Goal: Information Seeking & Learning: Check status

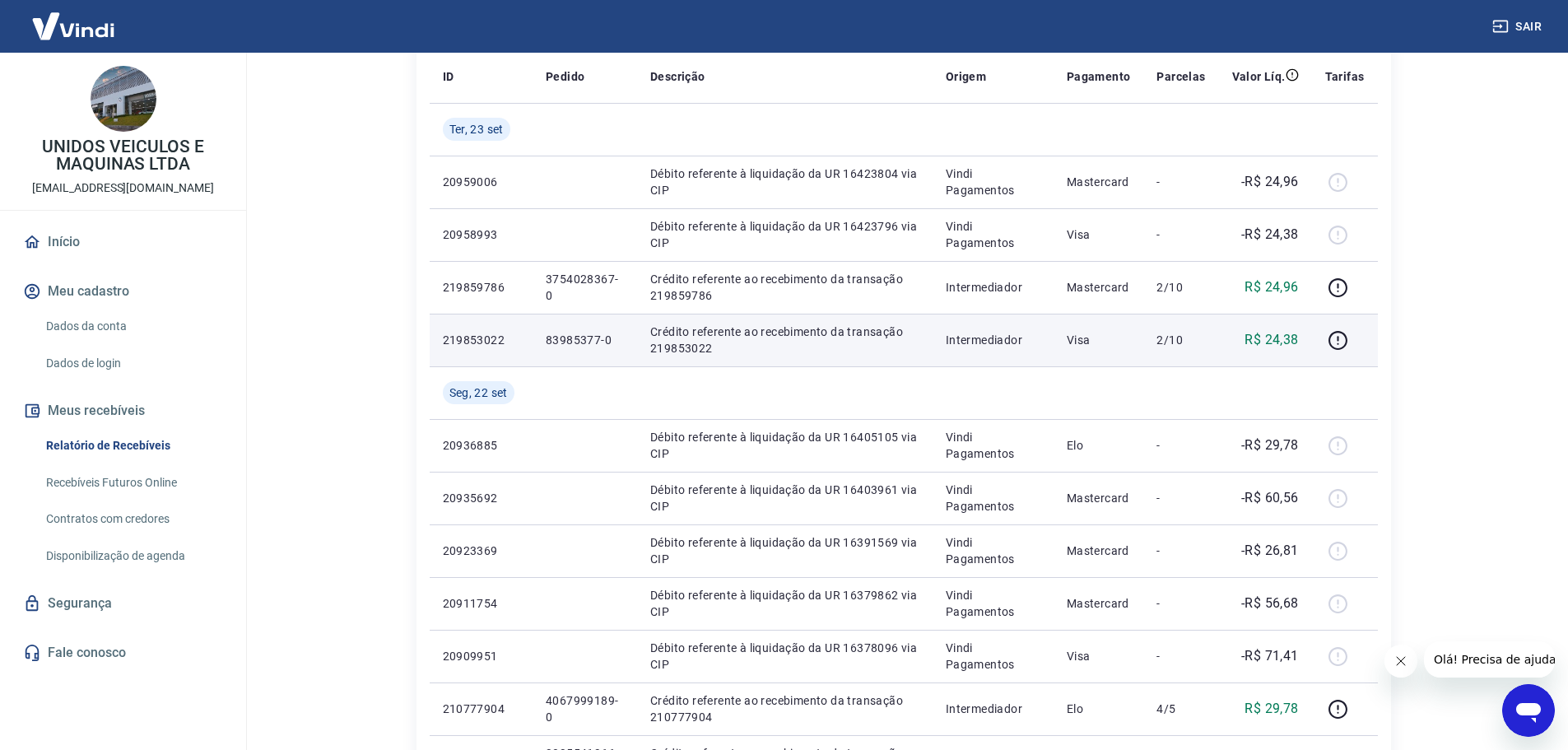
scroll to position [247, 0]
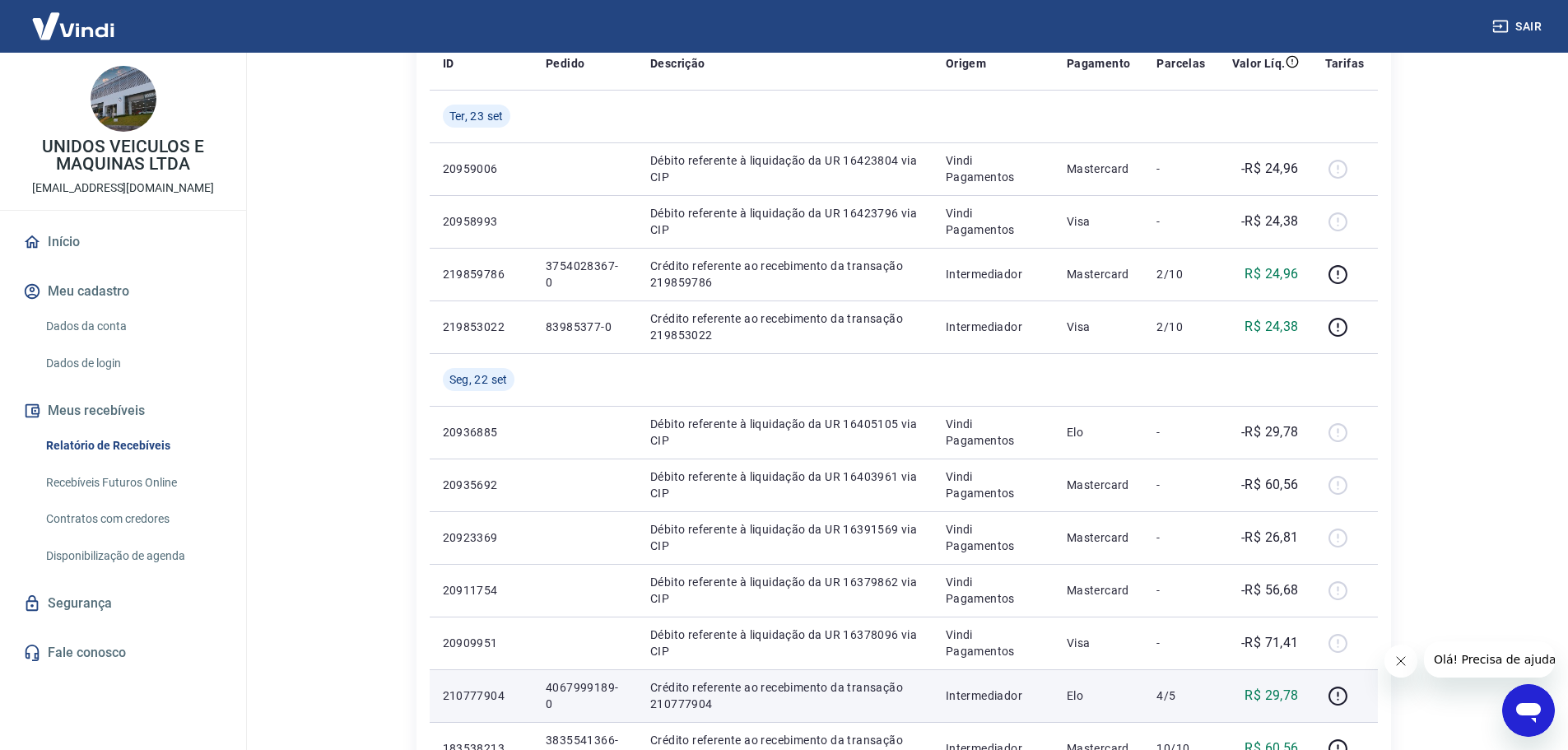
click at [574, 687] on p "4067999189-0" at bounding box center [584, 696] width 78 height 33
copy p "4067999189"
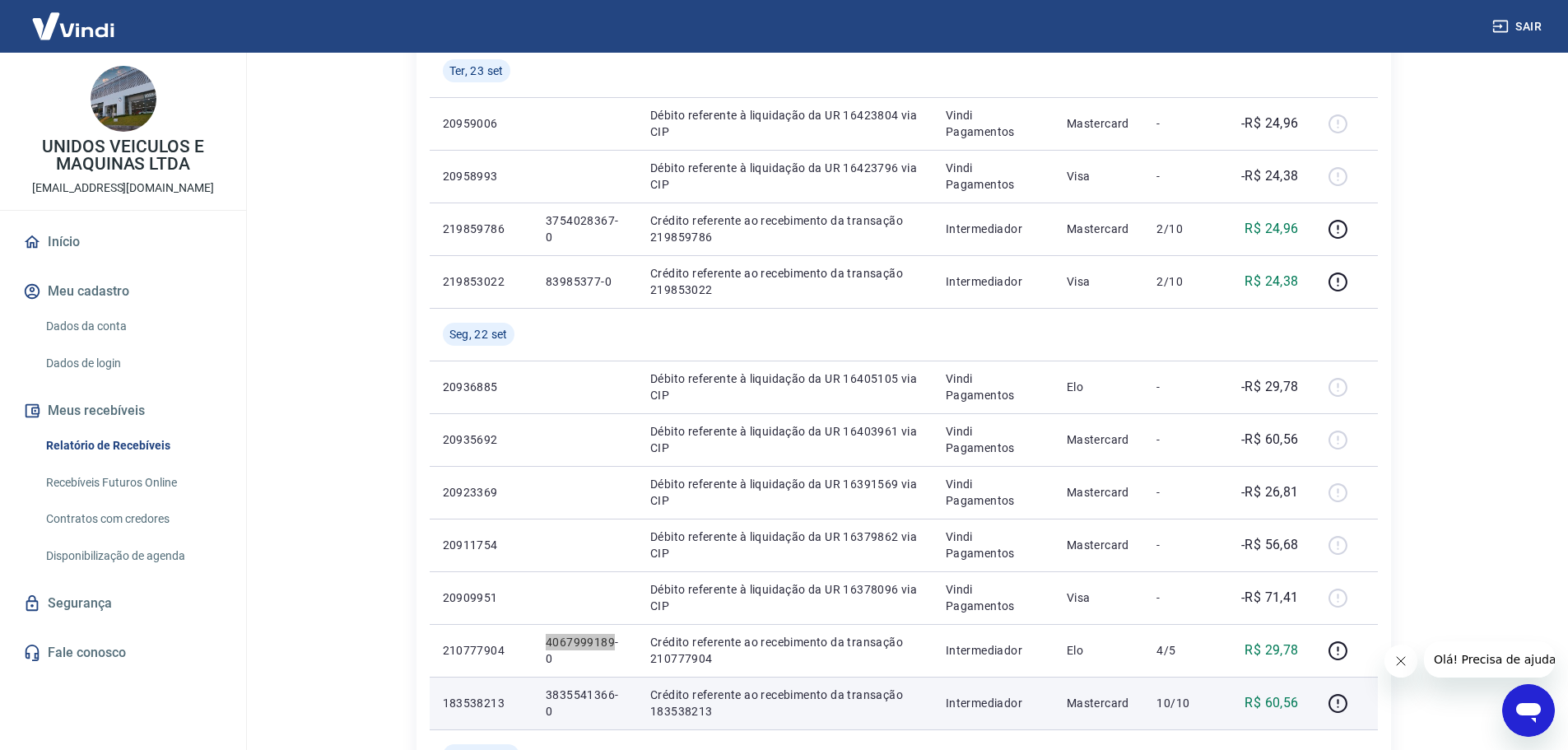
scroll to position [330, 0]
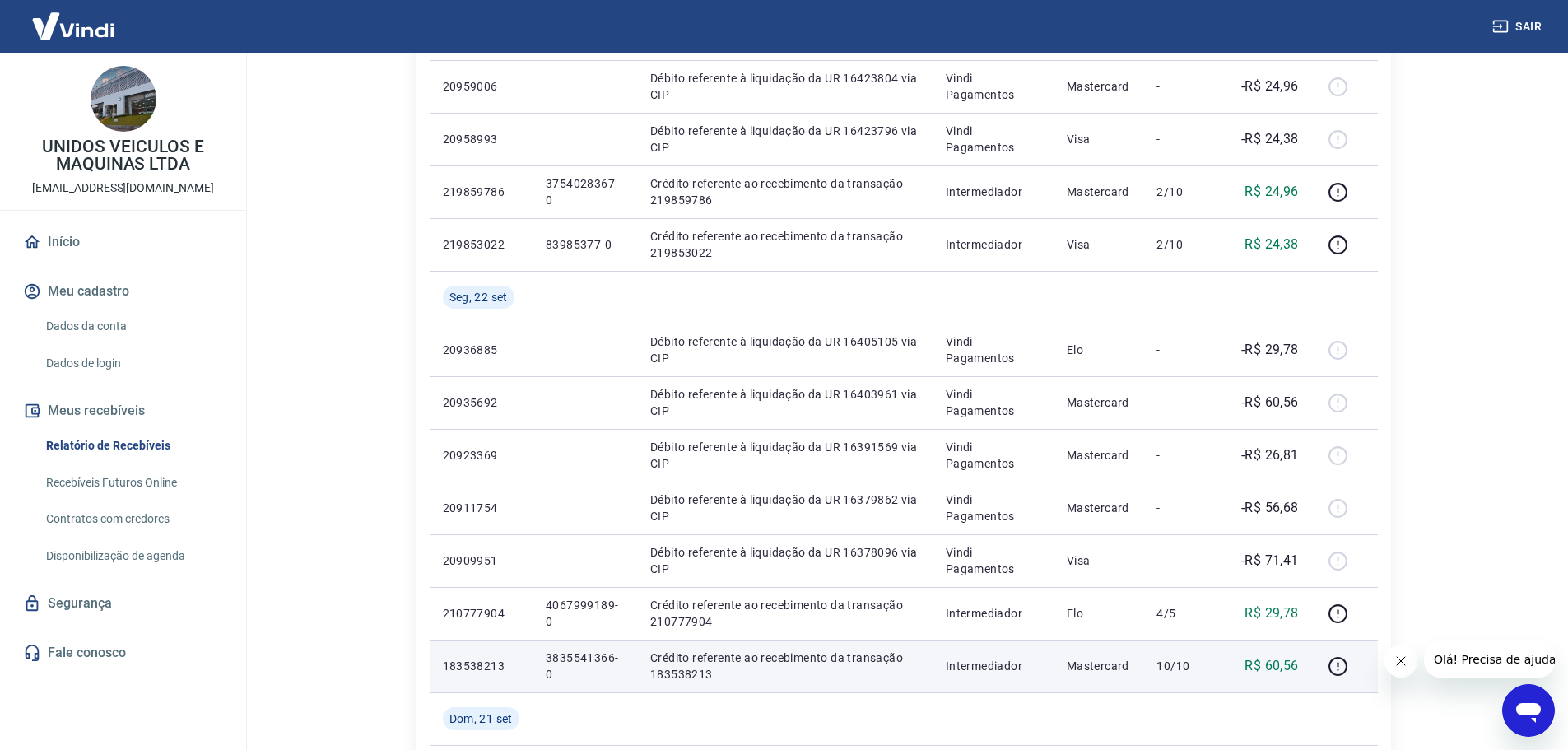
click at [570, 655] on p "3835541366-0" at bounding box center [584, 666] width 78 height 33
copy p "3835541366"
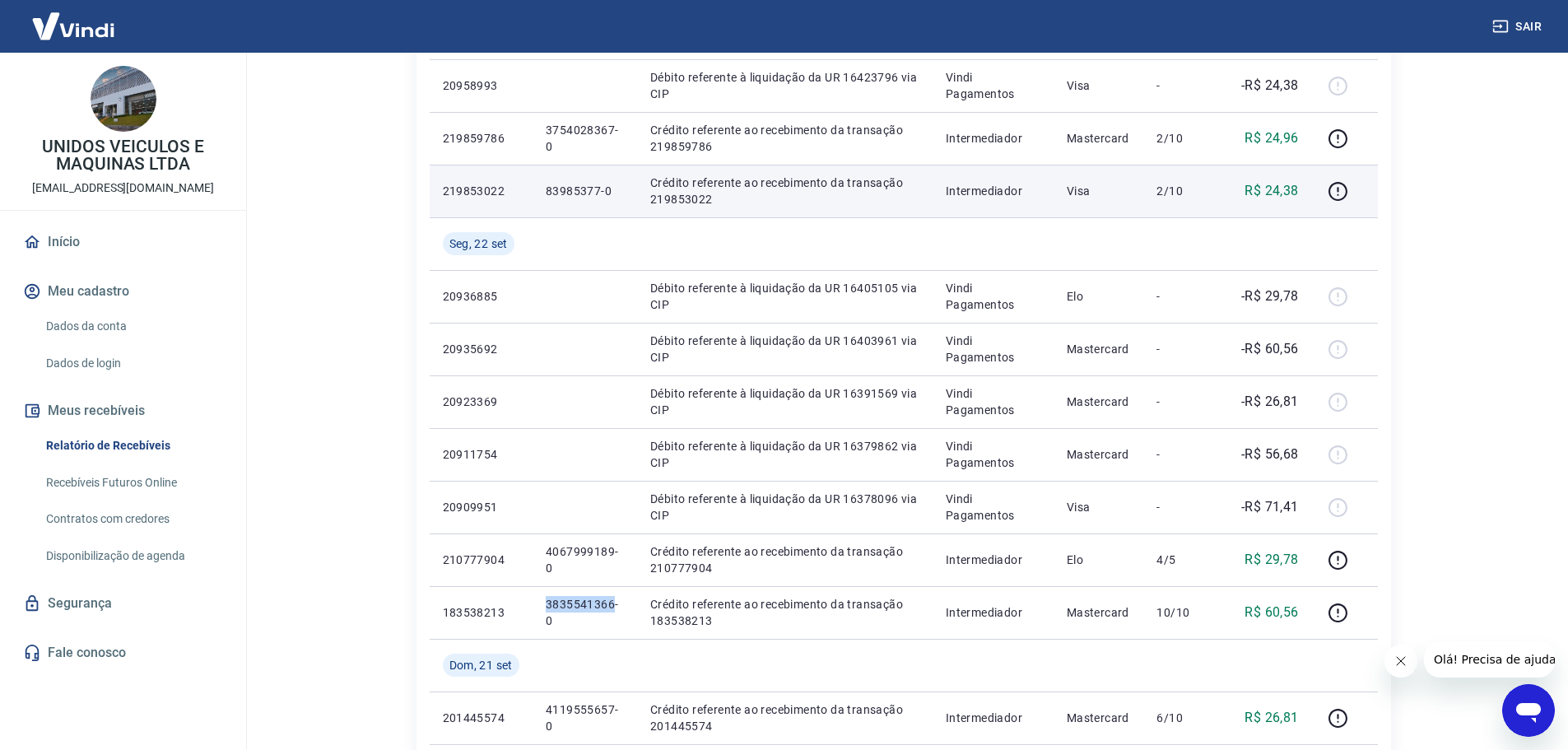
scroll to position [412, 0]
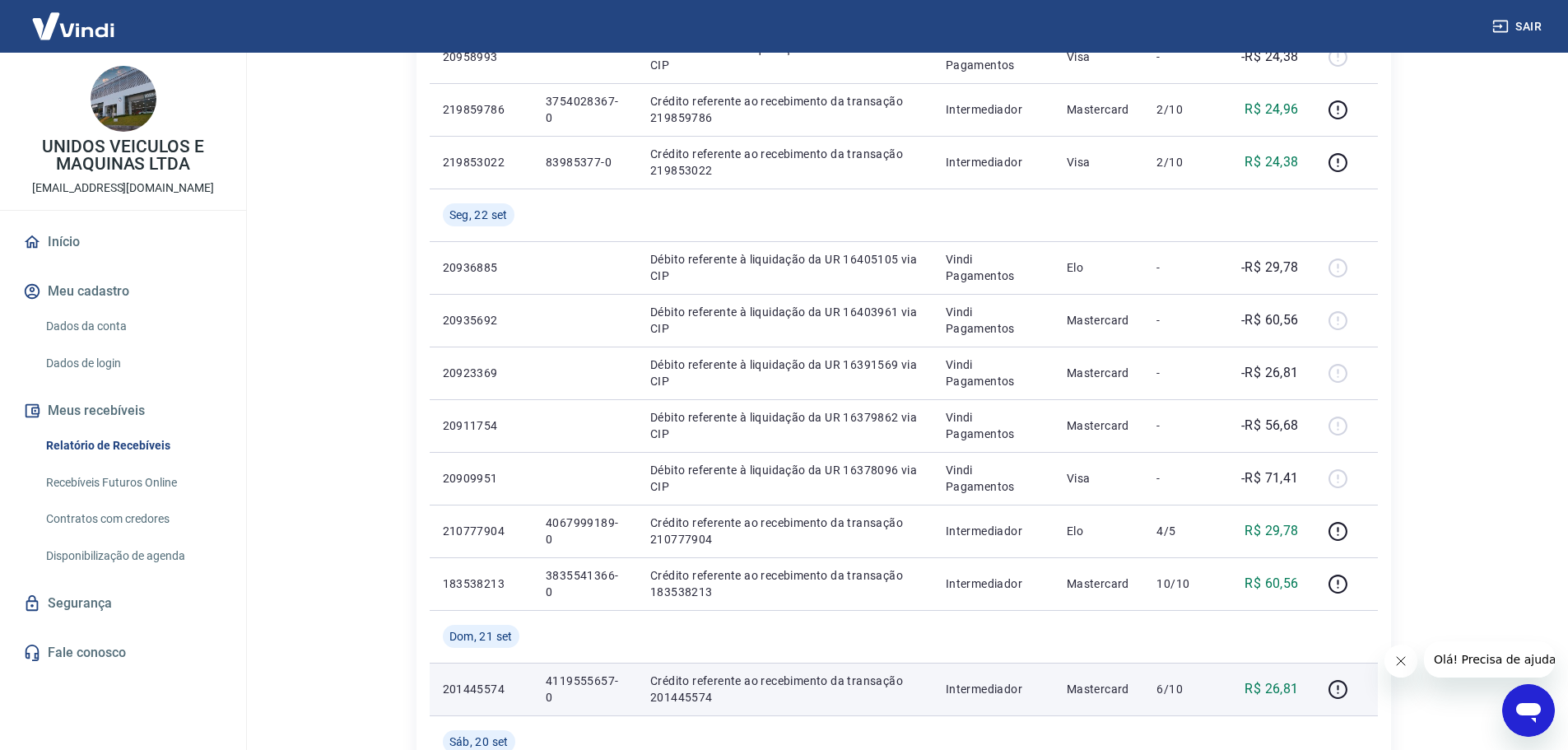
click at [590, 681] on p "4119555657-0" at bounding box center [584, 689] width 78 height 33
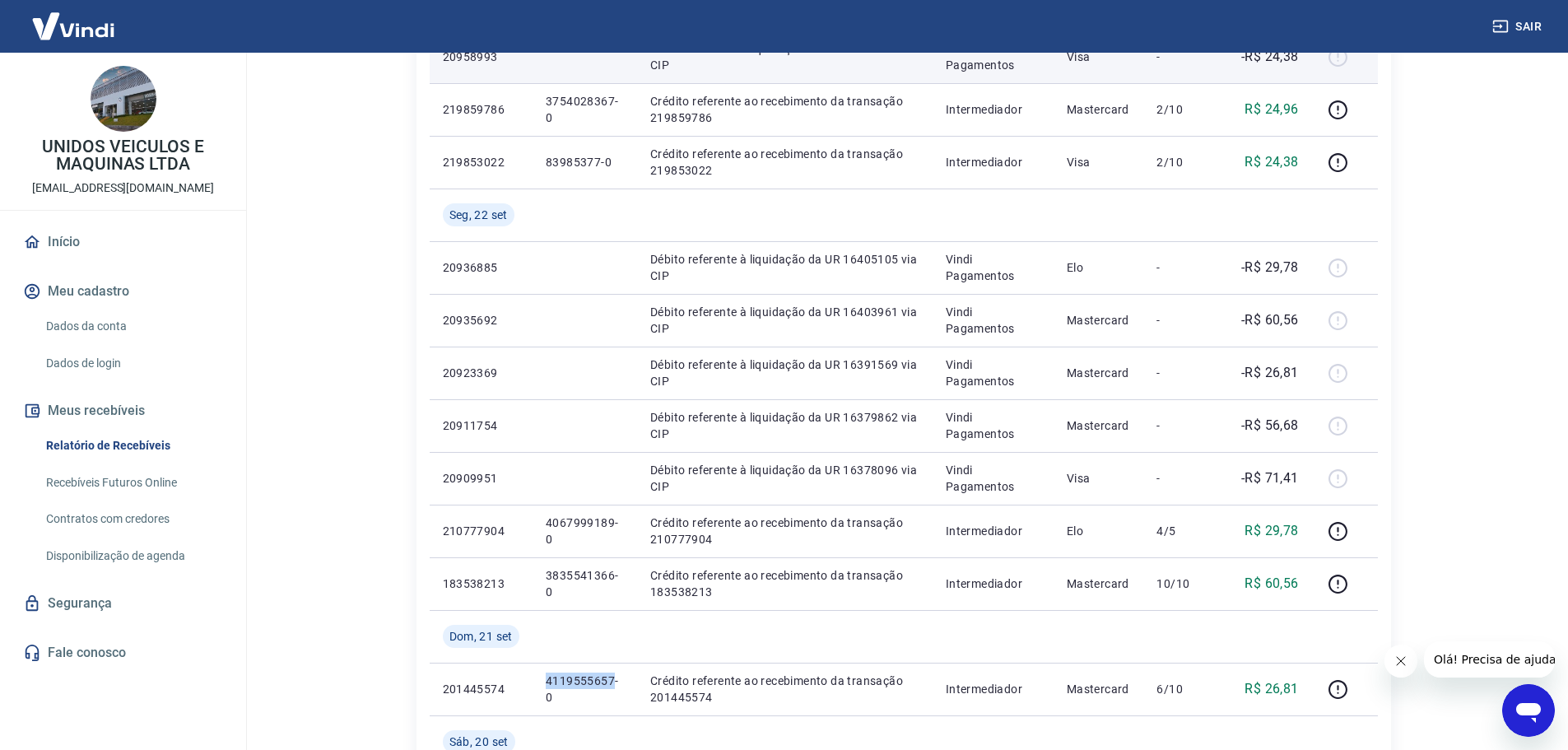
copy p "4119555657"
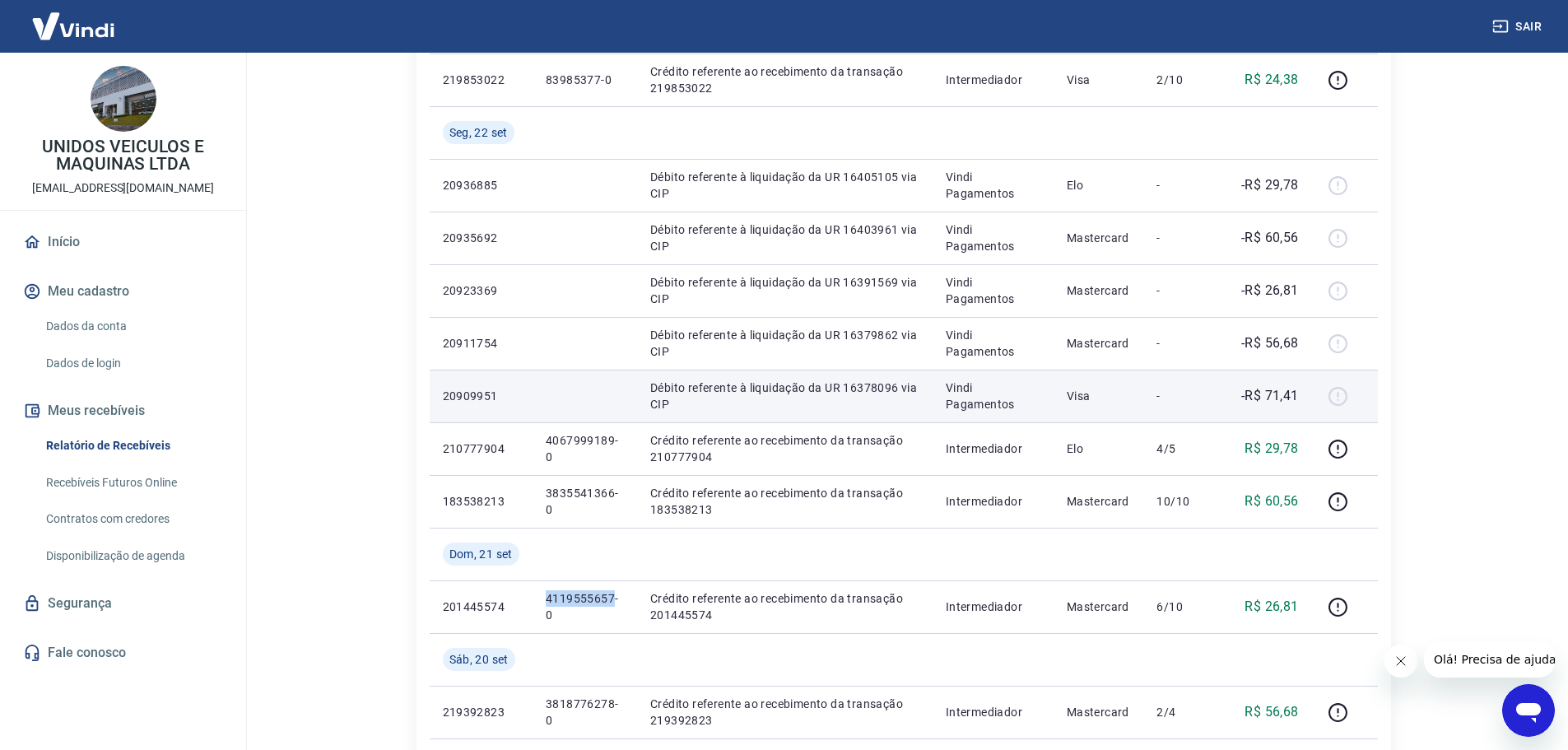
scroll to position [576, 0]
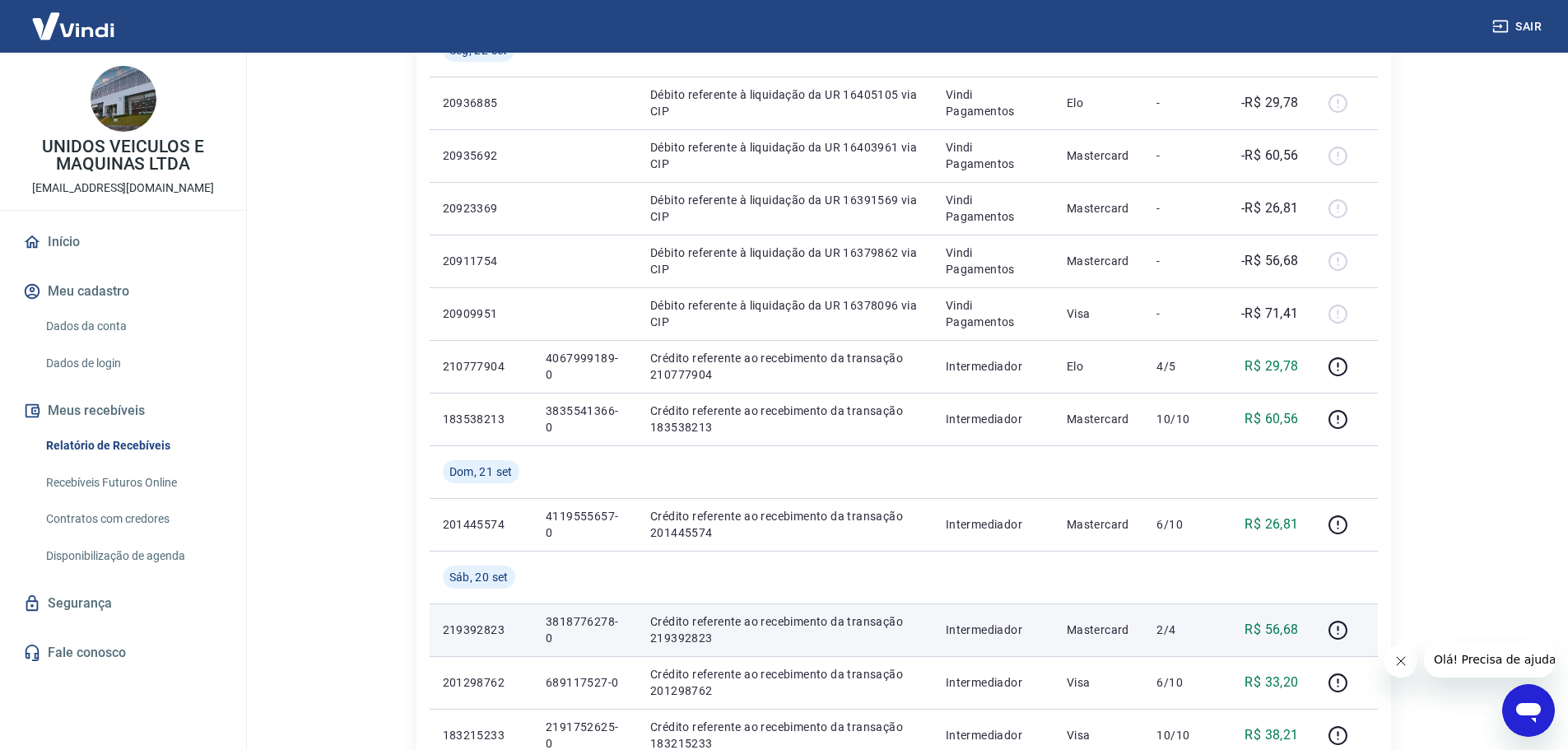
click at [578, 622] on p "3818776278-0" at bounding box center [584, 629] width 78 height 33
copy p "3818776278"
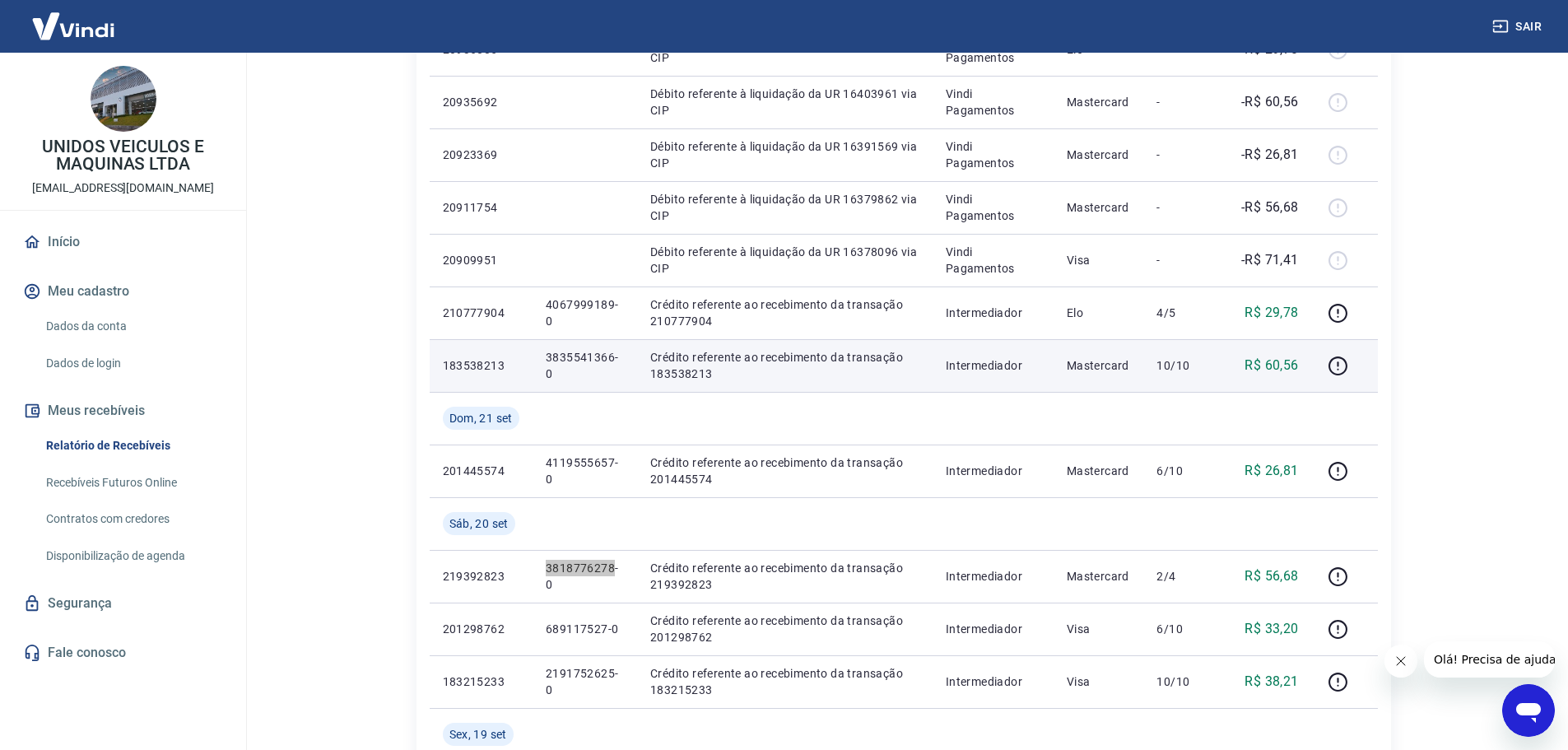
scroll to position [659, 0]
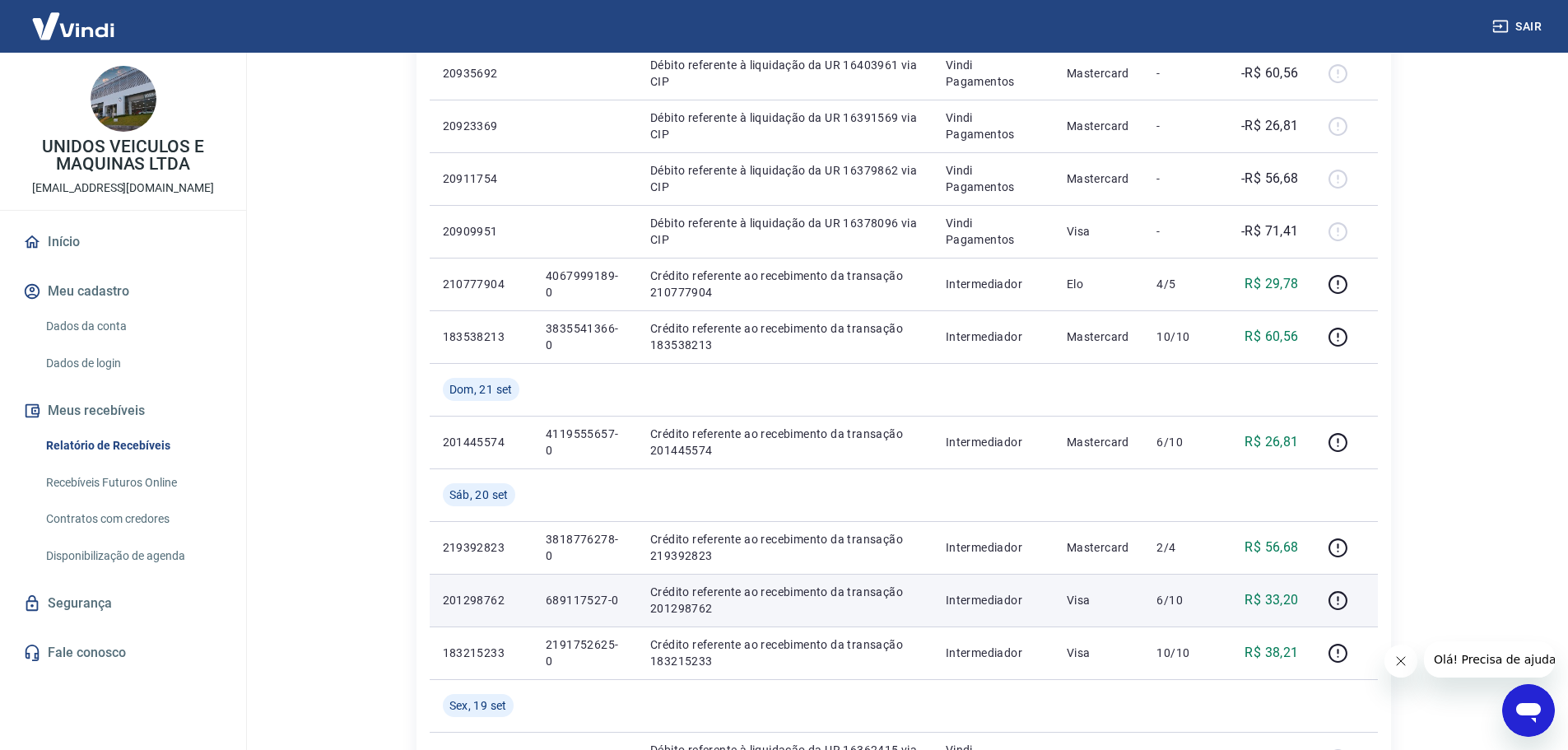
click at [583, 599] on p "689117527-0" at bounding box center [584, 600] width 78 height 16
copy p "689117527"
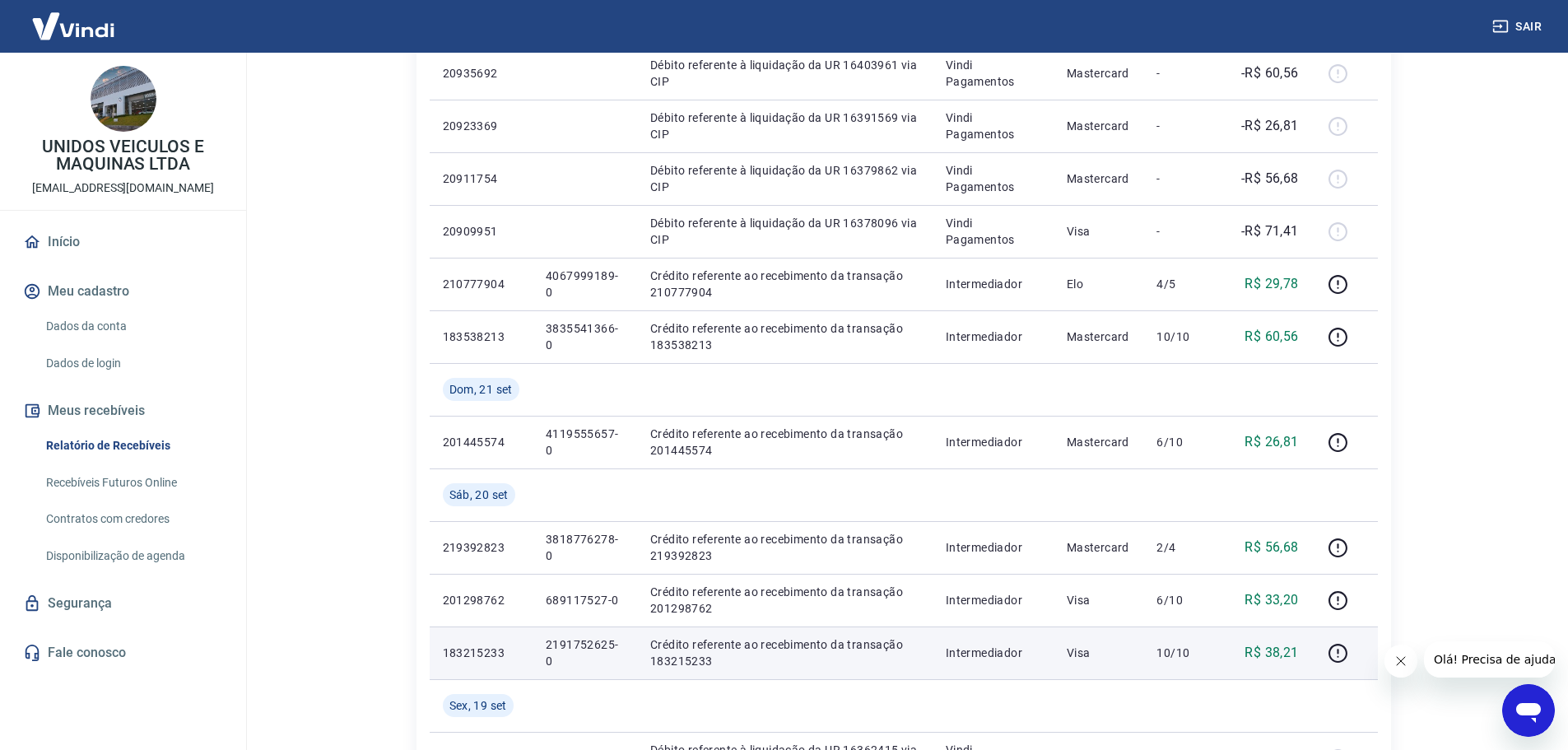
click at [555, 639] on p "2191752625-0" at bounding box center [584, 653] width 78 height 33
copy p "2191752625"
